Goal: Task Accomplishment & Management: Use online tool/utility

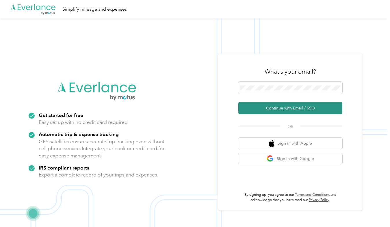
click at [286, 108] on button "Continue with Email / SSO" at bounding box center [290, 108] width 104 height 12
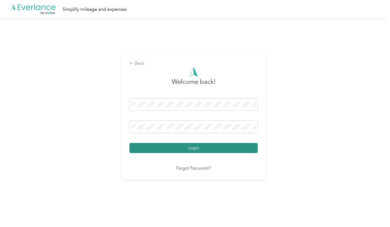
click at [201, 148] on button "Login" at bounding box center [193, 148] width 128 height 10
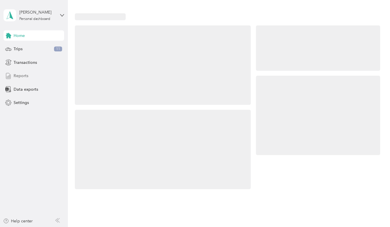
click at [26, 78] on span "Reports" at bounding box center [21, 76] width 15 height 6
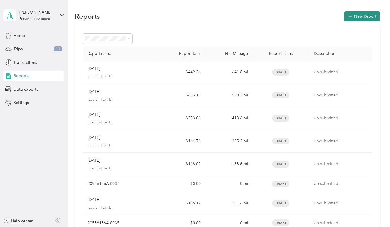
click at [354, 17] on button "New Report" at bounding box center [362, 16] width 36 height 10
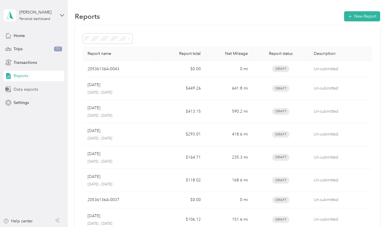
click at [20, 88] on span "Data exports" at bounding box center [26, 89] width 25 height 6
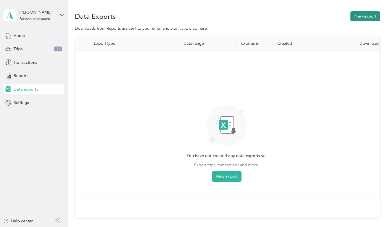
click at [364, 18] on button "New export" at bounding box center [365, 16] width 30 height 10
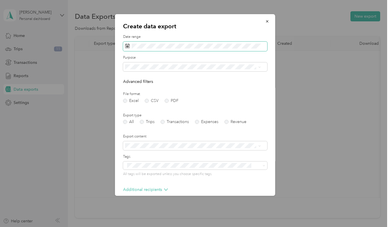
click at [128, 46] on icon at bounding box center [127, 46] width 5 height 5
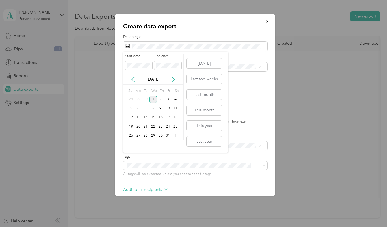
click at [134, 82] on icon at bounding box center [133, 80] width 6 height 6
click at [138, 99] on div "1" at bounding box center [139, 99] width 8 height 7
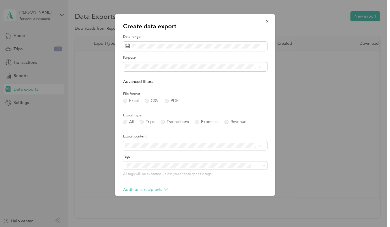
click at [239, 93] on label "File format" at bounding box center [195, 94] width 144 height 5
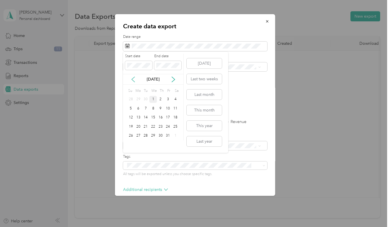
click at [134, 81] on icon at bounding box center [133, 80] width 6 height 6
click at [146, 138] on div "30" at bounding box center [146, 135] width 8 height 7
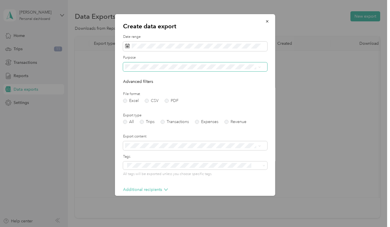
click at [258, 69] on span at bounding box center [259, 66] width 3 height 5
click at [260, 68] on icon at bounding box center [260, 66] width 2 height 1
click at [239, 83] on li "Bridge Tower Group" at bounding box center [193, 87] width 140 height 10
click at [143, 122] on label "Trips" at bounding box center [147, 122] width 15 height 4
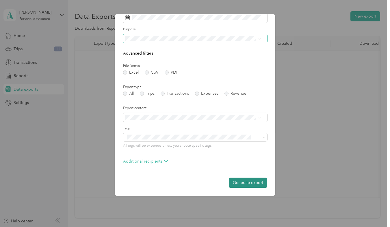
click at [249, 182] on button "Generate export" at bounding box center [248, 183] width 38 height 10
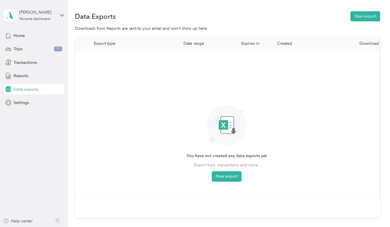
click at [339, 71] on div "You have not created any data exports yet Export trips, transactions and more. …" at bounding box center [226, 124] width 294 height 138
click at [363, 19] on button "New export" at bounding box center [365, 16] width 30 height 10
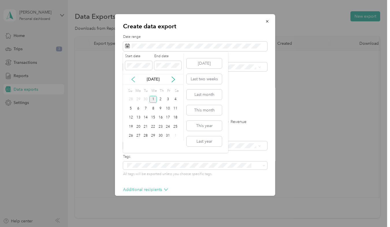
click at [134, 81] on icon at bounding box center [133, 80] width 6 height 6
click at [137, 99] on div "1" at bounding box center [139, 99] width 8 height 7
click at [153, 138] on div "1" at bounding box center [153, 135] width 8 height 7
click at [146, 101] on div "30" at bounding box center [146, 99] width 8 height 7
click at [138, 98] on div "1" at bounding box center [139, 99] width 8 height 7
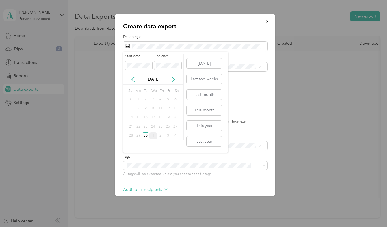
click at [138, 98] on div "1" at bounding box center [139, 99] width 8 height 7
click at [147, 101] on div "30" at bounding box center [146, 99] width 8 height 7
click at [137, 100] on div "1" at bounding box center [139, 99] width 8 height 7
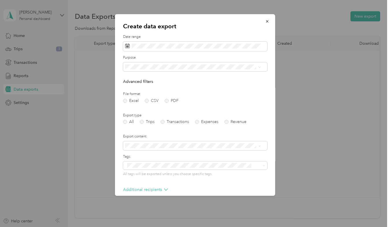
click at [212, 34] on div "Create data export Date range Purpose Advanced filters File format Excel CSV PD…" at bounding box center [195, 105] width 160 height 182
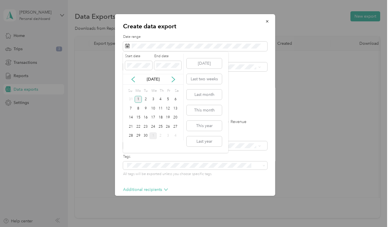
click at [138, 99] on div "1" at bounding box center [139, 99] width 8 height 7
click at [147, 137] on div "30" at bounding box center [146, 135] width 8 height 7
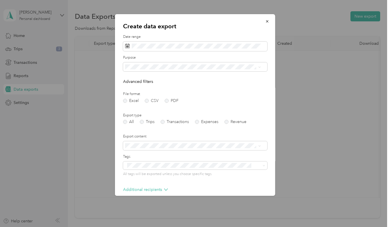
click at [227, 32] on div "Create data export Date range Purpose Advanced filters File format Excel CSV PD…" at bounding box center [195, 105] width 160 height 182
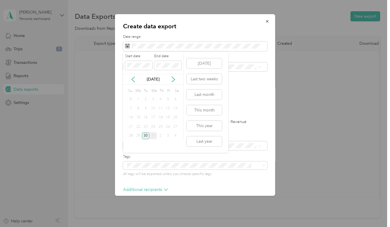
click at [147, 138] on div "30" at bounding box center [146, 135] width 8 height 7
click at [155, 63] on span at bounding box center [167, 65] width 27 height 9
click at [148, 132] on div "30" at bounding box center [146, 135] width 8 height 7
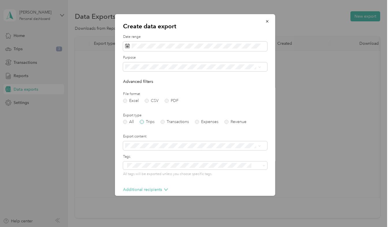
click at [145, 122] on label "Trips" at bounding box center [147, 122] width 15 height 4
click at [262, 65] on span at bounding box center [195, 66] width 144 height 9
click at [261, 68] on span at bounding box center [195, 66] width 144 height 9
click at [197, 86] on div "Bridge Tower Group" at bounding box center [193, 87] width 132 height 6
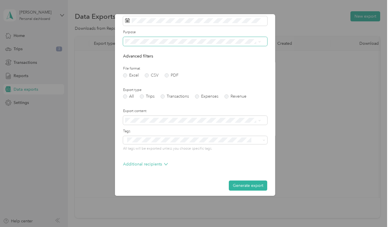
scroll to position [28, 0]
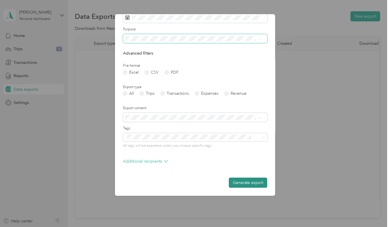
click at [248, 182] on button "Generate export" at bounding box center [248, 183] width 38 height 10
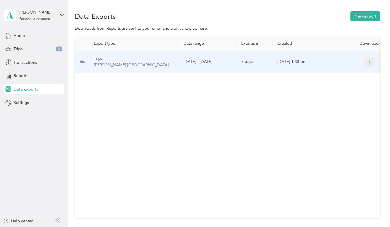
click at [370, 64] on icon "button" at bounding box center [369, 62] width 5 height 5
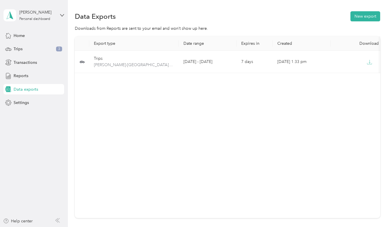
click at [208, 86] on div "Export type Date range Expires in Created Download Trips [PERSON_NAME]-bridgeto…" at bounding box center [227, 127] width 305 height 182
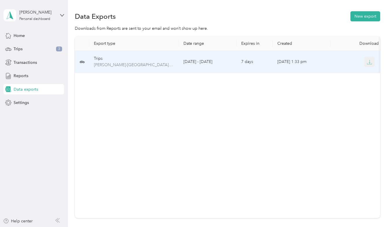
click at [371, 63] on icon "button" at bounding box center [369, 62] width 5 height 5
click at [370, 64] on icon "button" at bounding box center [369, 63] width 5 height 1
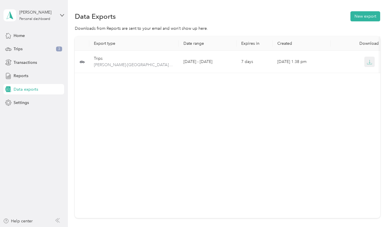
click at [294, 65] on button "button" at bounding box center [369, 62] width 10 height 10
